Goal: Obtain resource: Download file/media

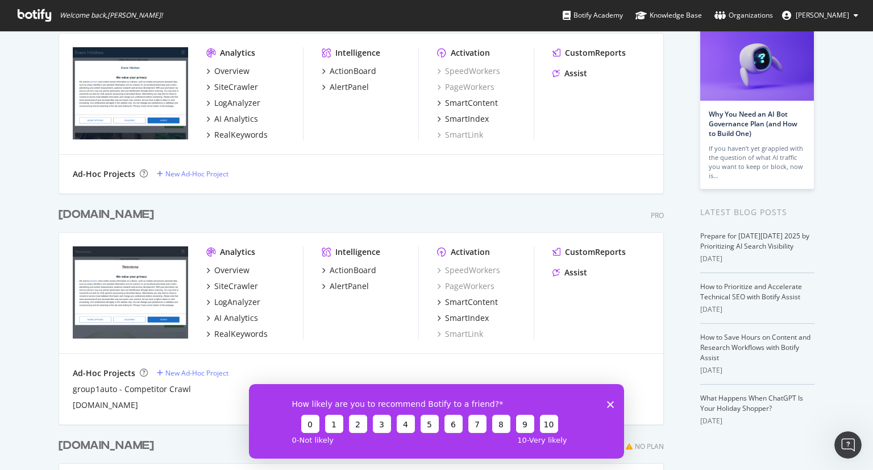
scroll to position [114, 0]
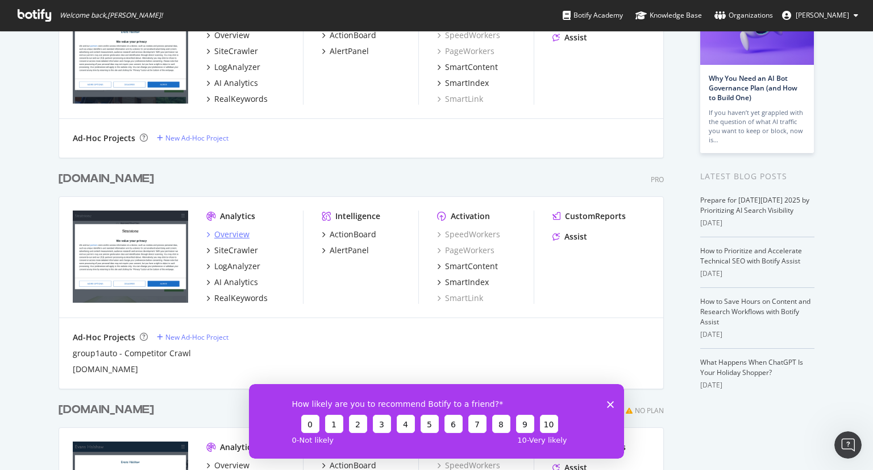
click at [221, 235] on div "Overview" at bounding box center [231, 234] width 35 height 11
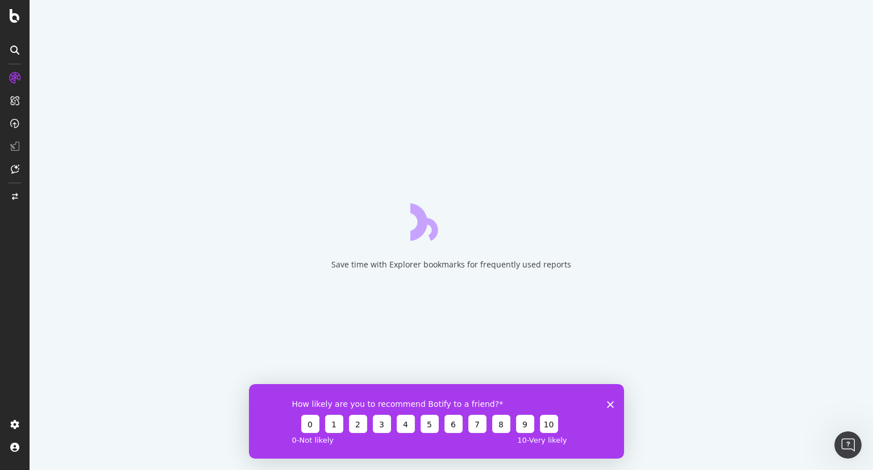
click at [617, 404] on div "How likely are you to recommend Botify to a friend? 0 1 2 3 4 5 6 7 8 9 10 0 - …" at bounding box center [436, 420] width 375 height 74
click at [613, 404] on icon "Close survey" at bounding box center [610, 403] width 7 height 7
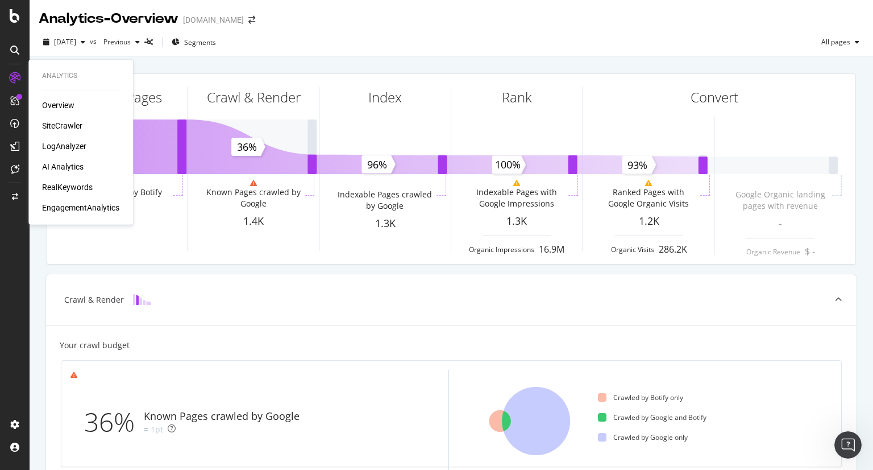
click at [58, 125] on div "SiteCrawler" at bounding box center [62, 125] width 40 height 11
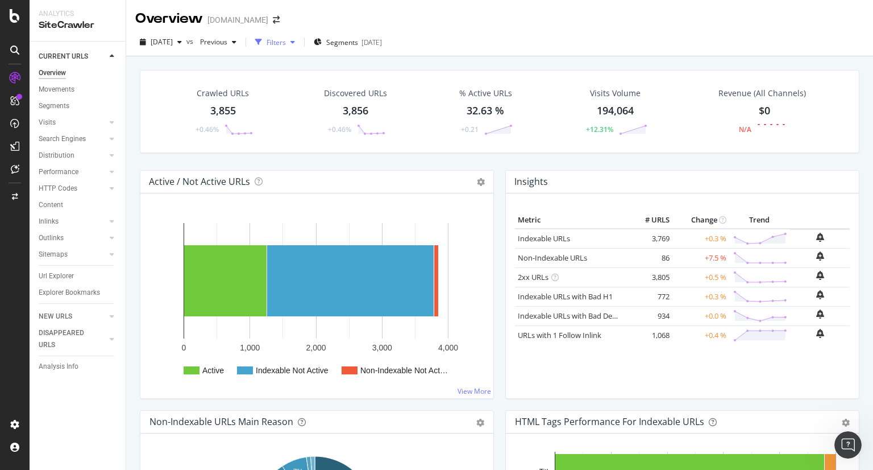
click at [286, 42] on div "Filters" at bounding box center [276, 43] width 19 height 10
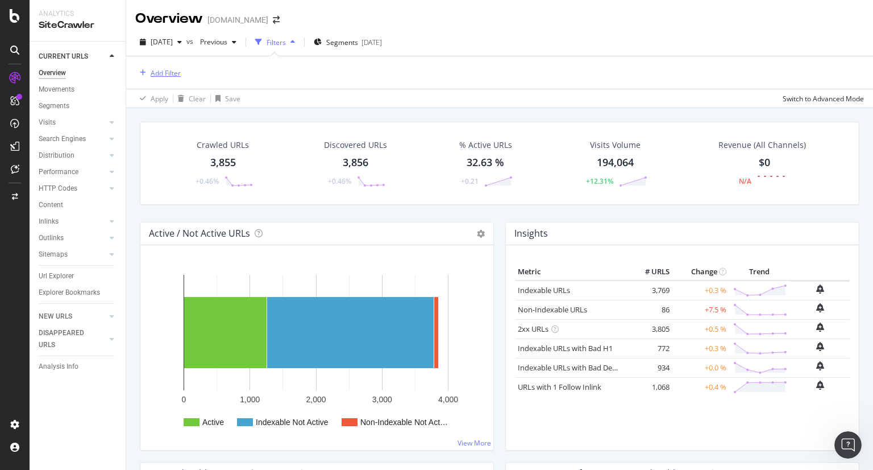
click at [160, 69] on div "Add Filter" at bounding box center [166, 73] width 30 height 10
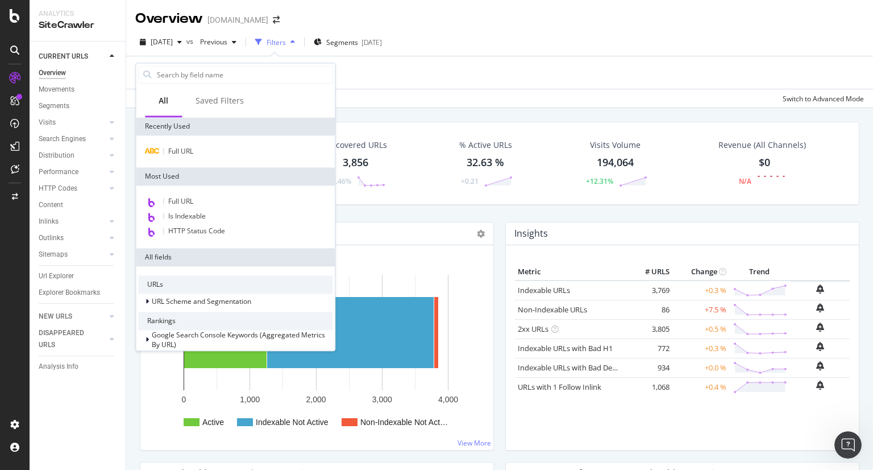
click at [195, 139] on div "Full URL" at bounding box center [235, 151] width 199 height 32
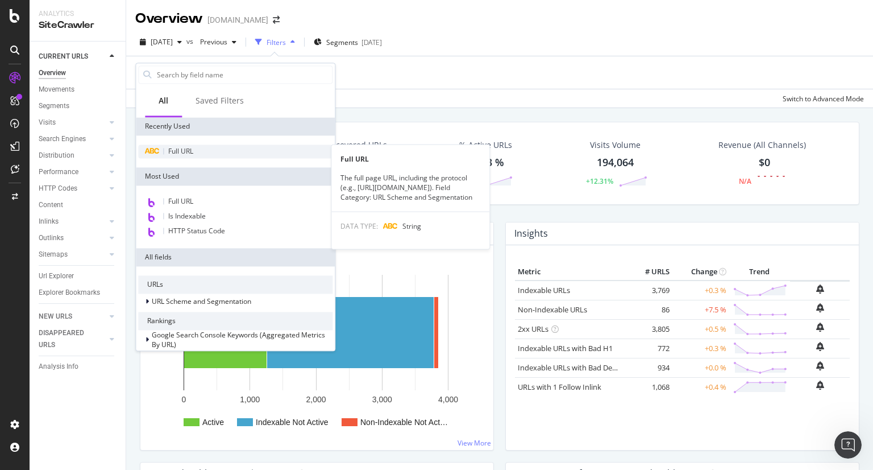
click at [194, 151] on div "Full URL" at bounding box center [235, 151] width 194 height 14
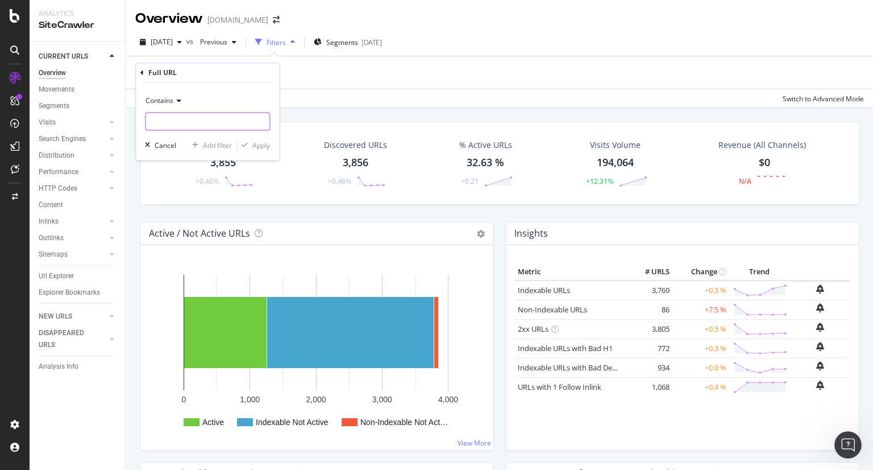
click at [175, 122] on input "text" at bounding box center [208, 122] width 124 height 18
type input "mercedes-benz/used-cars/"
click at [256, 146] on div "Apply" at bounding box center [261, 145] width 18 height 10
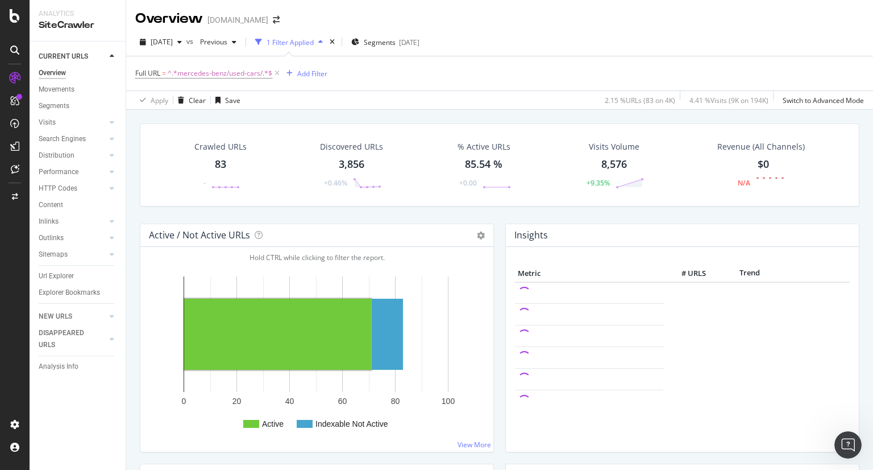
click at [223, 163] on div "83" at bounding box center [220, 164] width 11 height 15
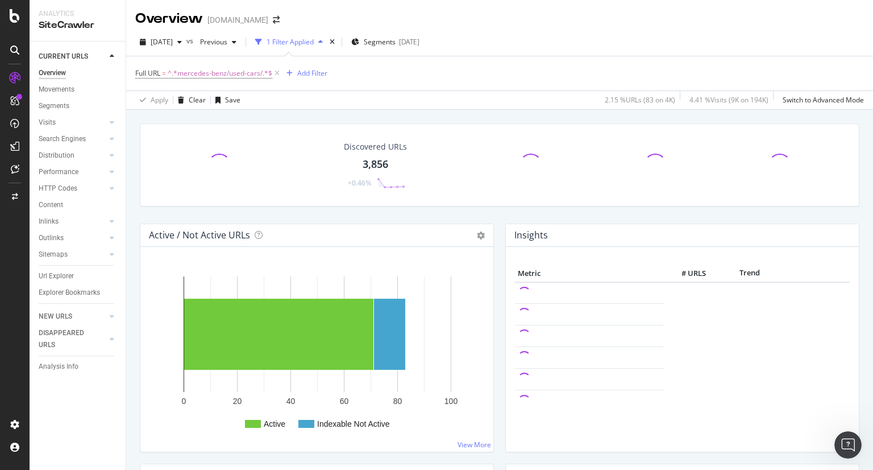
click at [381, 167] on div "3,856" at bounding box center [376, 164] width 26 height 15
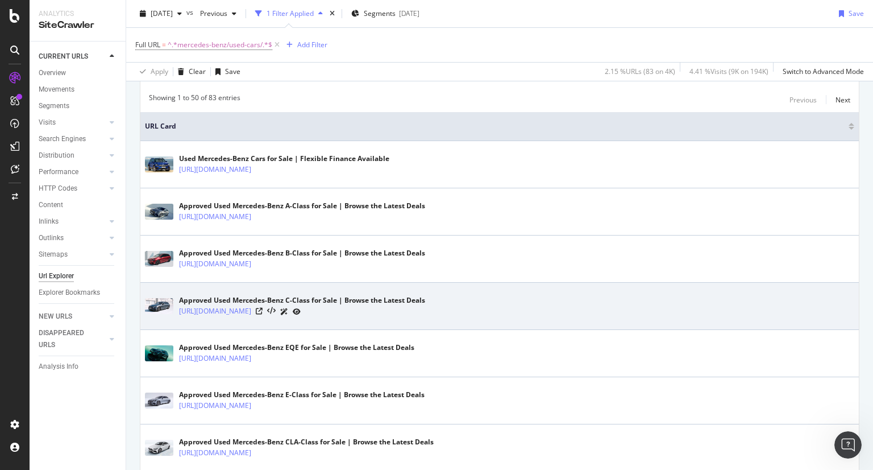
scroll to position [171, 0]
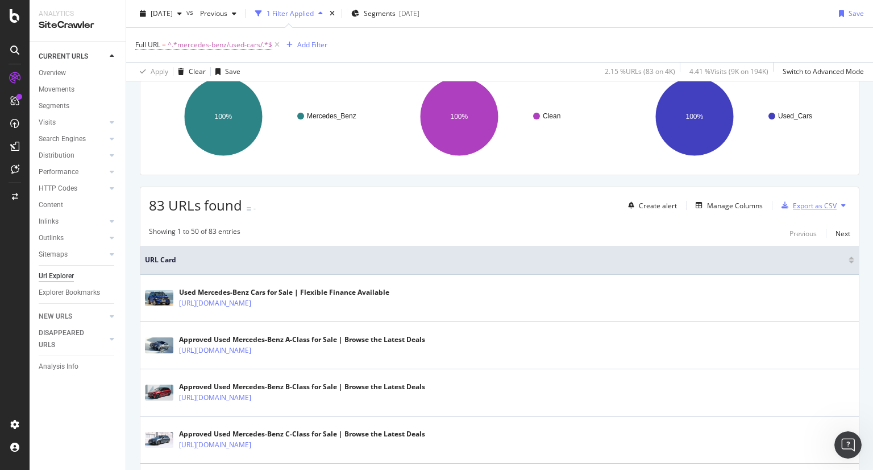
click at [809, 205] on div "Export as CSV" at bounding box center [815, 206] width 44 height 10
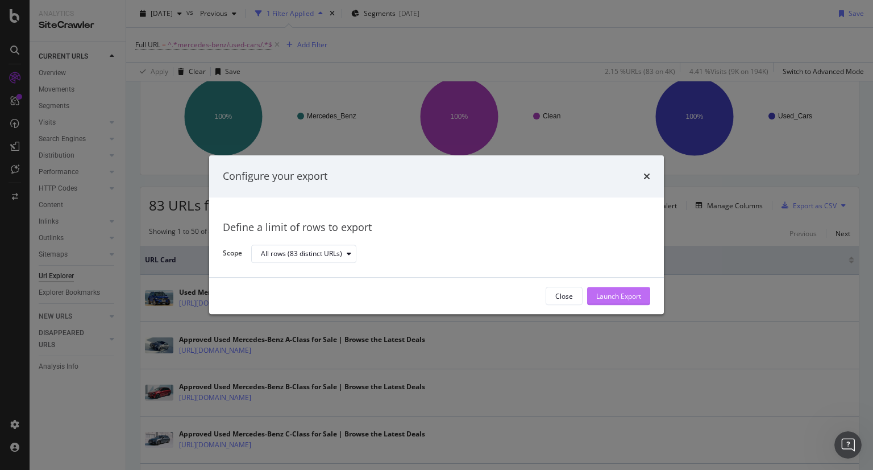
click at [613, 289] on div "Launch Export" at bounding box center [618, 296] width 45 height 17
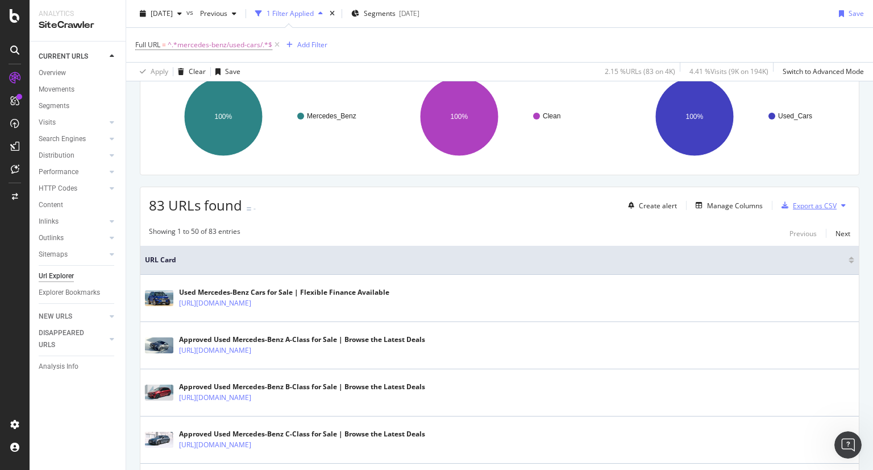
scroll to position [0, 0]
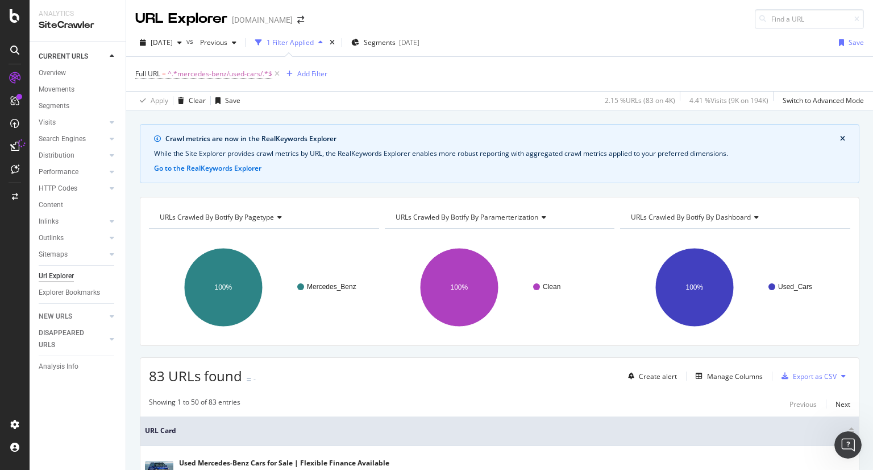
click at [838, 377] on button at bounding box center [844, 376] width 14 height 18
click at [837, 377] on button at bounding box center [844, 376] width 14 height 18
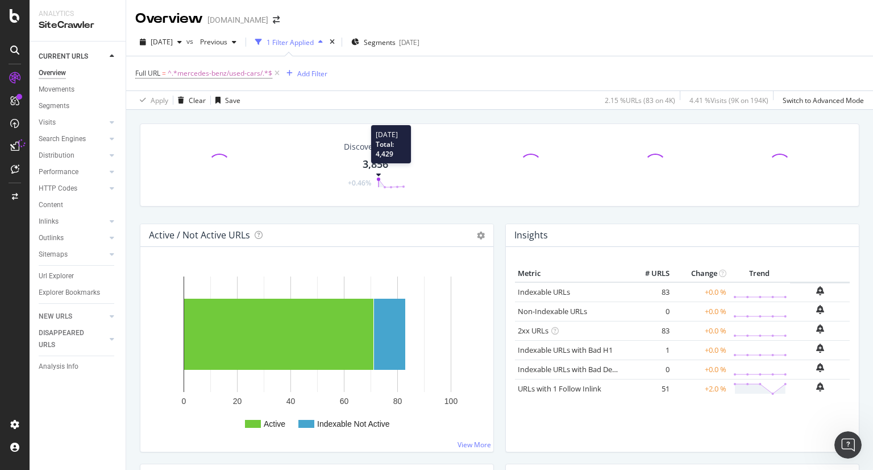
click at [376, 165] on div "Discovered URLs 3,856 +0.46% [DATE] Total: 4,429" at bounding box center [376, 164] width 86 height 59
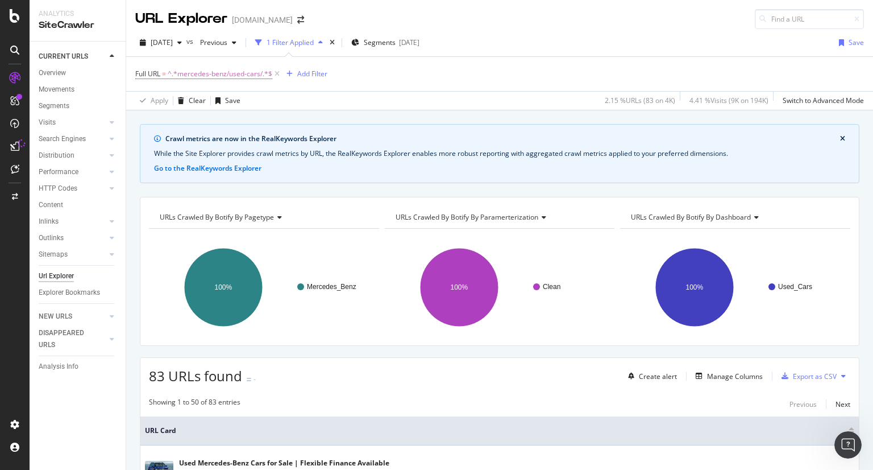
scroll to position [57, 0]
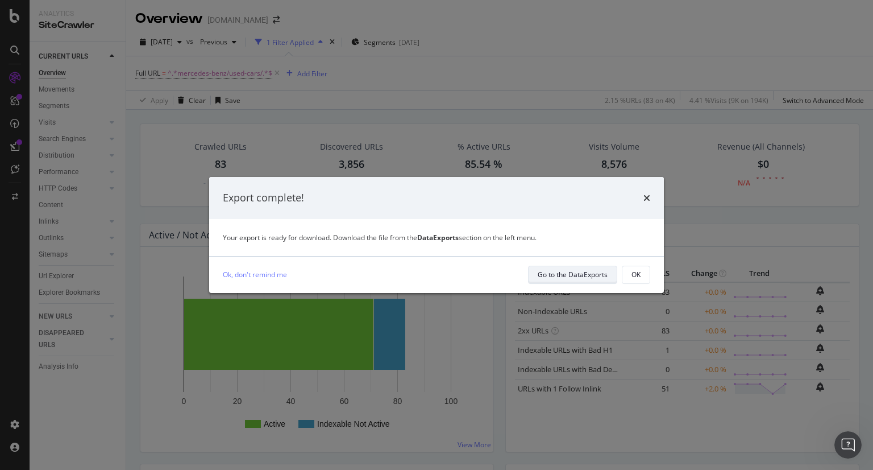
click at [567, 276] on div "Go to the DataExports" at bounding box center [573, 274] width 70 height 10
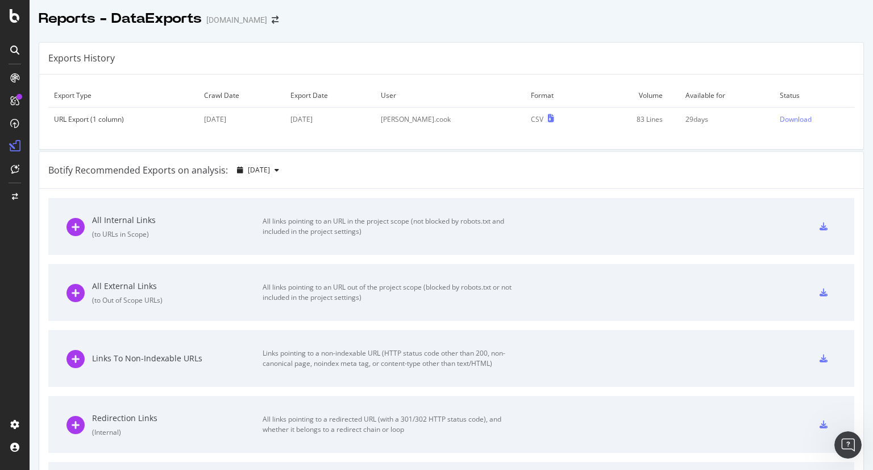
click at [794, 123] on td "Download" at bounding box center [814, 119] width 80 height 24
click at [781, 122] on div "Download" at bounding box center [796, 119] width 32 height 10
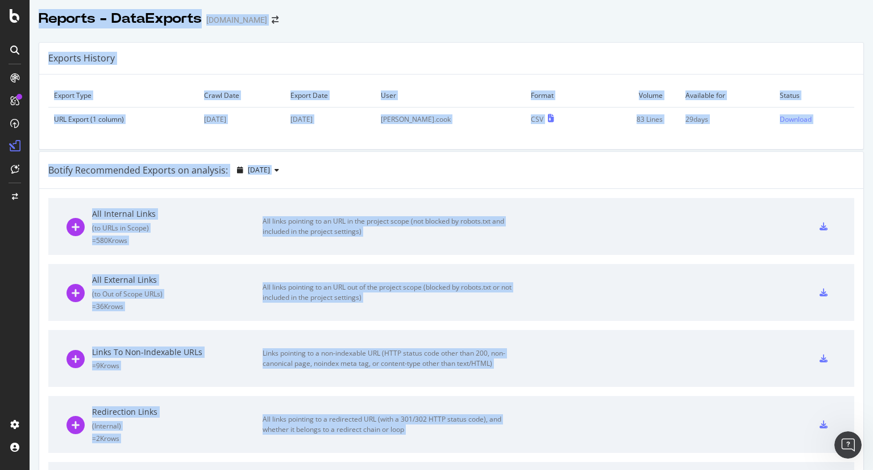
drag, startPoint x: 26, startPoint y: 377, endPoint x: 482, endPoint y: 466, distance: 464.4
click at [479, 466] on div "Reports - DataExports [DOMAIN_NAME] Exports History Export Type Crawl Date Expo…" at bounding box center [436, 235] width 873 height 470
